Goal: Transaction & Acquisition: Purchase product/service

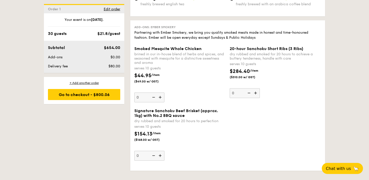
scroll to position [1056, 0]
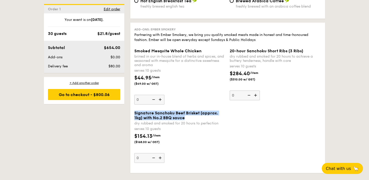
drag, startPoint x: 134, startPoint y: 122, endPoint x: 193, endPoint y: 127, distance: 58.7
click at [193, 120] on div "Signature Sanchoku Beef Brisket (approx. 1kg) with No.2 BBQ sauce" at bounding box center [179, 116] width 91 height 10
click at [165, 153] on input "0" at bounding box center [149, 158] width 30 height 10
drag, startPoint x: 193, startPoint y: 127, endPoint x: 134, endPoint y: 120, distance: 58.7
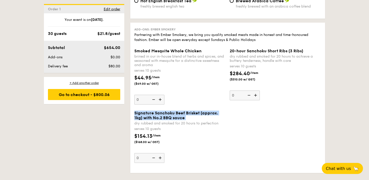
click at [134, 120] on div "Signature Sanchoku Beef Brisket (approx. 1kg) with No.2 BBQ sauce" at bounding box center [179, 116] width 91 height 10
click at [134, 153] on input "0" at bounding box center [149, 158] width 30 height 10
click at [134, 120] on span "Signature Sanchoku Beef Brisket (approx. 1kg) with No.2 BBQ sauce" at bounding box center [176, 116] width 84 height 10
click at [134, 153] on input "0" at bounding box center [149, 158] width 30 height 10
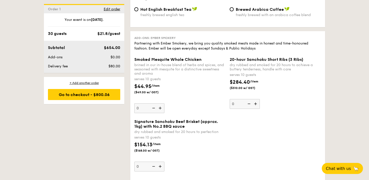
scroll to position [1046, 0]
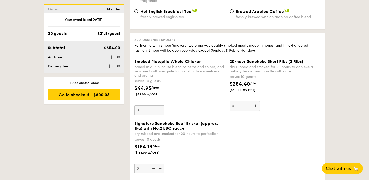
drag, startPoint x: 135, startPoint y: 69, endPoint x: 203, endPoint y: 98, distance: 74.0
click at [203, 98] on div "Smoked Mesquite Whole Chicken brined in our in-house blend of herbs and spices,…" at bounding box center [179, 87] width 91 height 56
click at [203, 98] on div "$44.95 /item ($49.00 w/ GST)" at bounding box center [179, 94] width 95 height 18
click at [165, 105] on input "0" at bounding box center [149, 110] width 30 height 10
drag, startPoint x: 241, startPoint y: 69, endPoint x: 285, endPoint y: 93, distance: 50.6
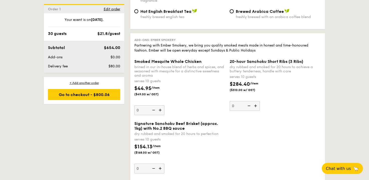
click at [285, 93] on div "20-hour Sanchoku Short Ribs (3 Ribs) dry rubbed and smoked for 20 hours to achi…" at bounding box center [275, 85] width 95 height 52
click at [285, 93] on div "$284.40 /item ($310.00 w/ GST)" at bounding box center [275, 89] width 95 height 18
click at [260, 101] on input "0" at bounding box center [245, 106] width 30 height 10
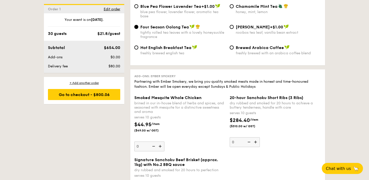
scroll to position [1008, 0]
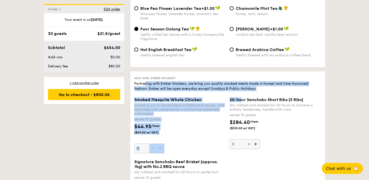
drag, startPoint x: 145, startPoint y: 92, endPoint x: 241, endPoint y: 107, distance: 96.9
click at [241, 107] on div "Add-ons: Ember Smokery Partnering with Ember Smokery, we bring you quality smok…" at bounding box center [227, 146] width 195 height 150
click at [241, 102] on span "20-hour Sanchoku Short Ribs (3 Ribs)" at bounding box center [267, 99] width 74 height 5
click at [241, 139] on input "0" at bounding box center [245, 144] width 30 height 10
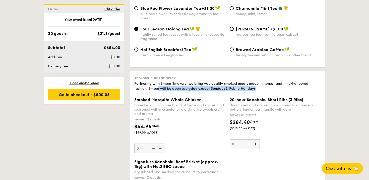
drag, startPoint x: 158, startPoint y: 95, endPoint x: 230, endPoint y: 102, distance: 72.2
click at [230, 102] on div "Add-ons: Ember Smokery Partnering with Ember Smokery, we bring you quality smok…" at bounding box center [227, 146] width 195 height 150
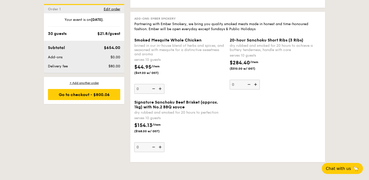
scroll to position [1067, 0]
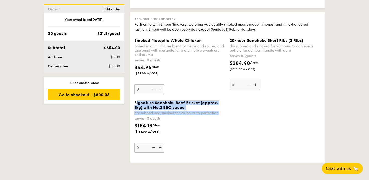
drag, startPoint x: 136, startPoint y: 111, endPoint x: 204, endPoint y: 123, distance: 68.8
click at [204, 124] on div "Signature Sanchoku Beef Brisket (approx. 1kg) with No.2 BBQ sauce dry rubbed an…" at bounding box center [179, 126] width 91 height 52
click at [204, 115] on div "dry rubbed and smoked for 20 hours to perfection" at bounding box center [179, 113] width 91 height 4
click at [165, 143] on input "0" at bounding box center [149, 148] width 30 height 10
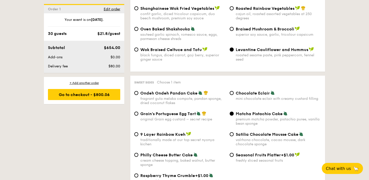
scroll to position [1133, 0]
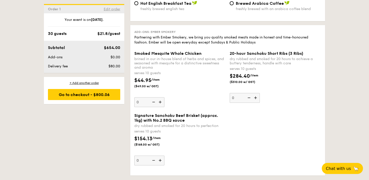
click at [110, 9] on span "Edit order" at bounding box center [112, 9] width 17 height 4
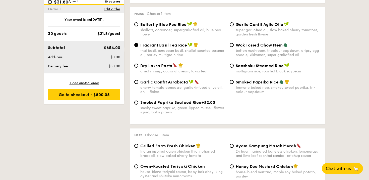
scroll to position [134, 0]
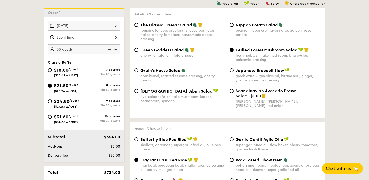
click at [88, 36] on div at bounding box center [84, 38] width 72 height 10
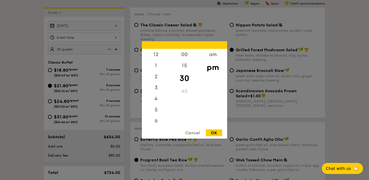
scroll to position [22, 0]
click at [156, 104] on div "6" at bounding box center [156, 100] width 28 height 15
click at [184, 56] on div "00" at bounding box center [184, 56] width 28 height 15
click at [214, 128] on div "12 1 2 3 4 5 6 7 8 9 10 11 00 15 30 45 am pm Cancel OK" at bounding box center [184, 89] width 85 height 97
click at [214, 131] on div "OK" at bounding box center [214, 132] width 16 height 7
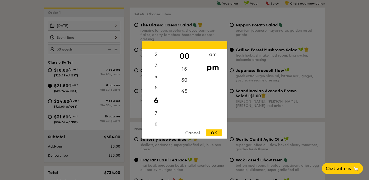
type input "6:00PM"
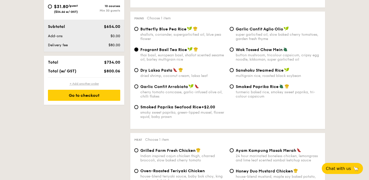
scroll to position [244, 0]
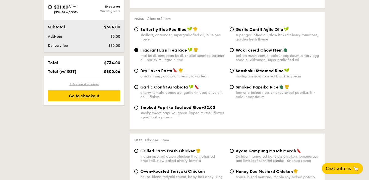
click at [87, 84] on div "+ Add another order" at bounding box center [84, 84] width 72 height 4
radio input "true"
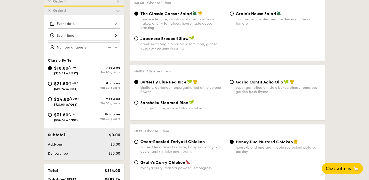
scroll to position [143, 0]
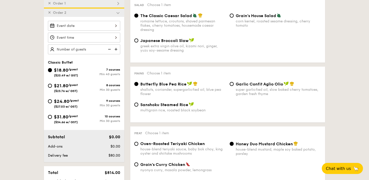
click at [47, 12] on div "✕ Order 2" at bounding box center [84, 12] width 80 height 9
click at [50, 12] on span "✕" at bounding box center [49, 13] width 3 height 4
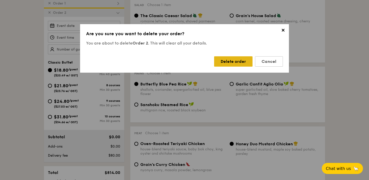
click at [232, 60] on div "Delete order" at bounding box center [233, 61] width 38 height 10
radio input "false"
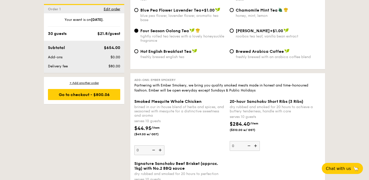
scroll to position [1045, 0]
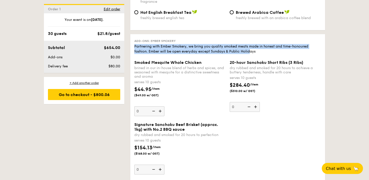
drag, startPoint x: 190, startPoint y: 54, endPoint x: 251, endPoint y: 58, distance: 61.2
click at [251, 54] on div "Partnering with Ember Smokery, we bring you quality smoked meats made in honest…" at bounding box center [227, 49] width 187 height 10
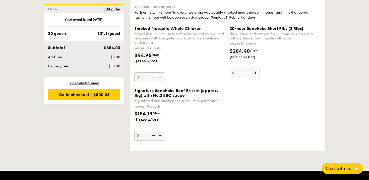
scroll to position [1094, 0]
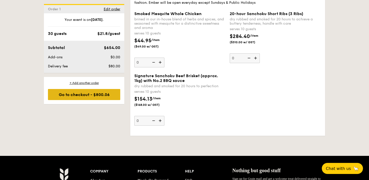
click at [89, 94] on div "Go to checkout - $800.06" at bounding box center [84, 94] width 72 height 11
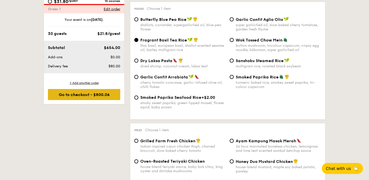
scroll to position [134, 0]
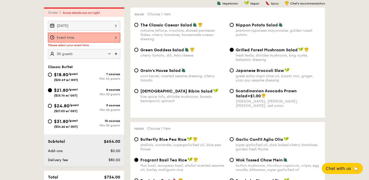
click at [91, 33] on div at bounding box center [84, 38] width 72 height 10
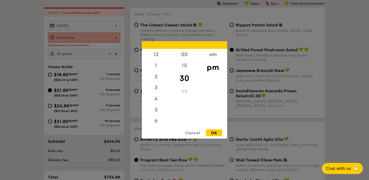
scroll to position [22, 0]
click at [159, 96] on div "5" at bounding box center [156, 89] width 28 height 15
click at [160, 99] on div "6" at bounding box center [156, 104] width 28 height 15
click at [186, 57] on div "00" at bounding box center [184, 56] width 28 height 15
click at [213, 133] on div "OK" at bounding box center [214, 132] width 16 height 7
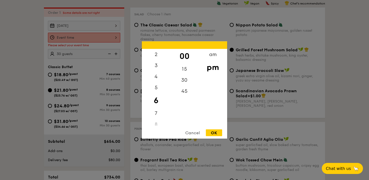
type input "6:00PM"
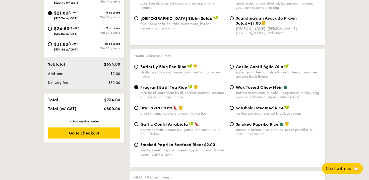
scroll to position [208, 0]
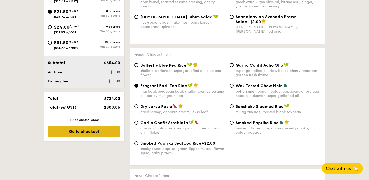
click at [80, 134] on div "Go to checkout" at bounding box center [84, 131] width 72 height 11
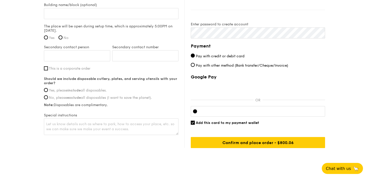
scroll to position [403, 0]
